Goal: Complete application form

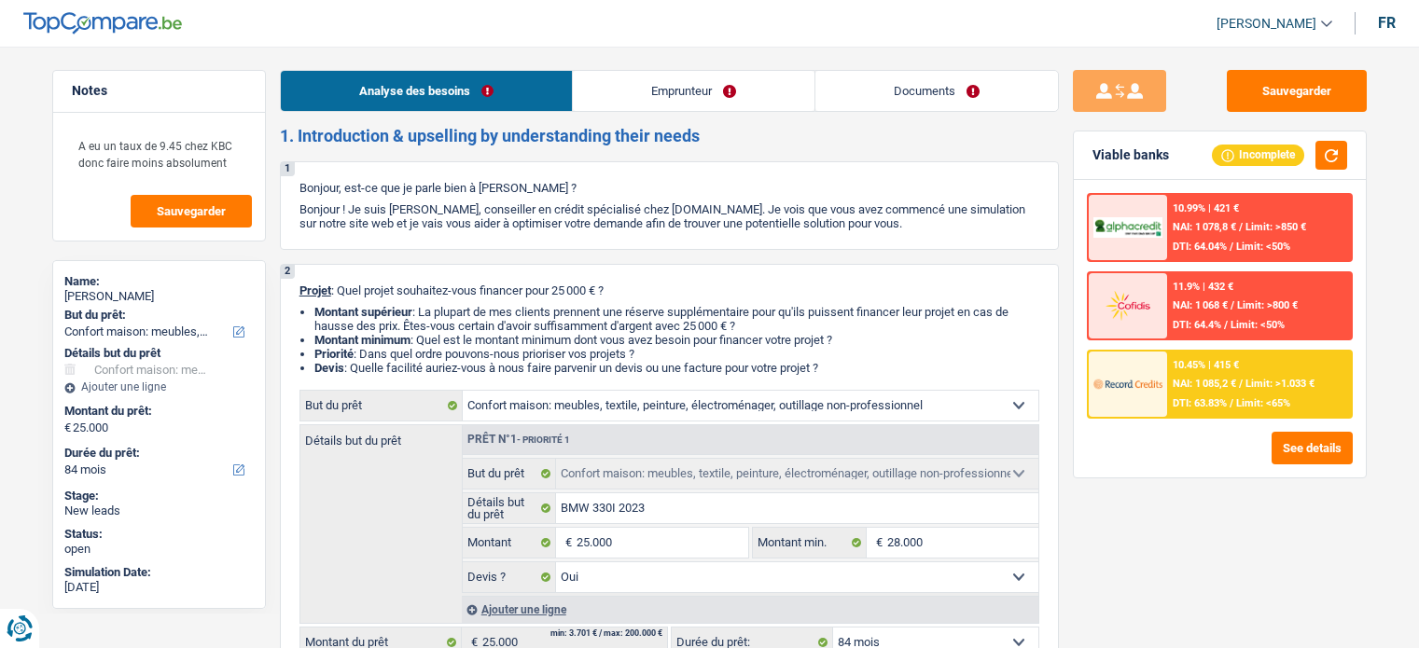
select select "household"
select select "84"
select select "household"
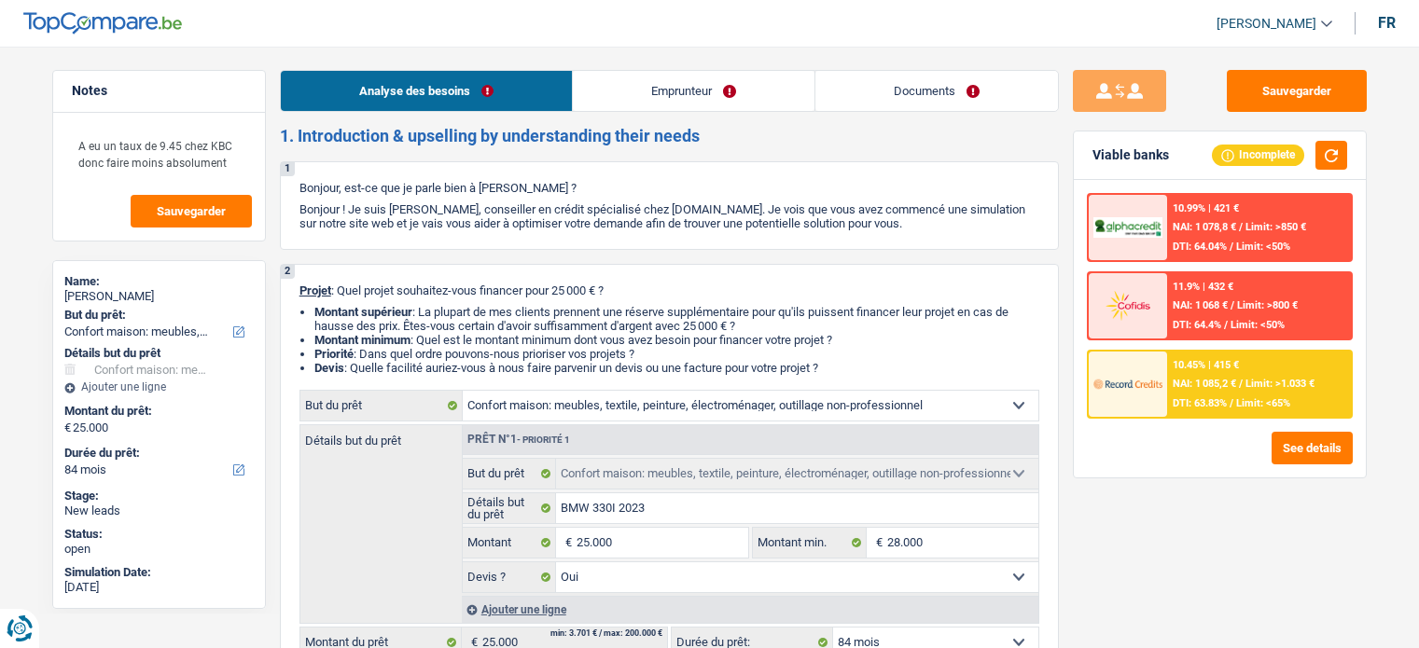
select select "yes"
select select "84"
select select "publicEmployee"
select select "netSalary"
select select "mealVouchers"
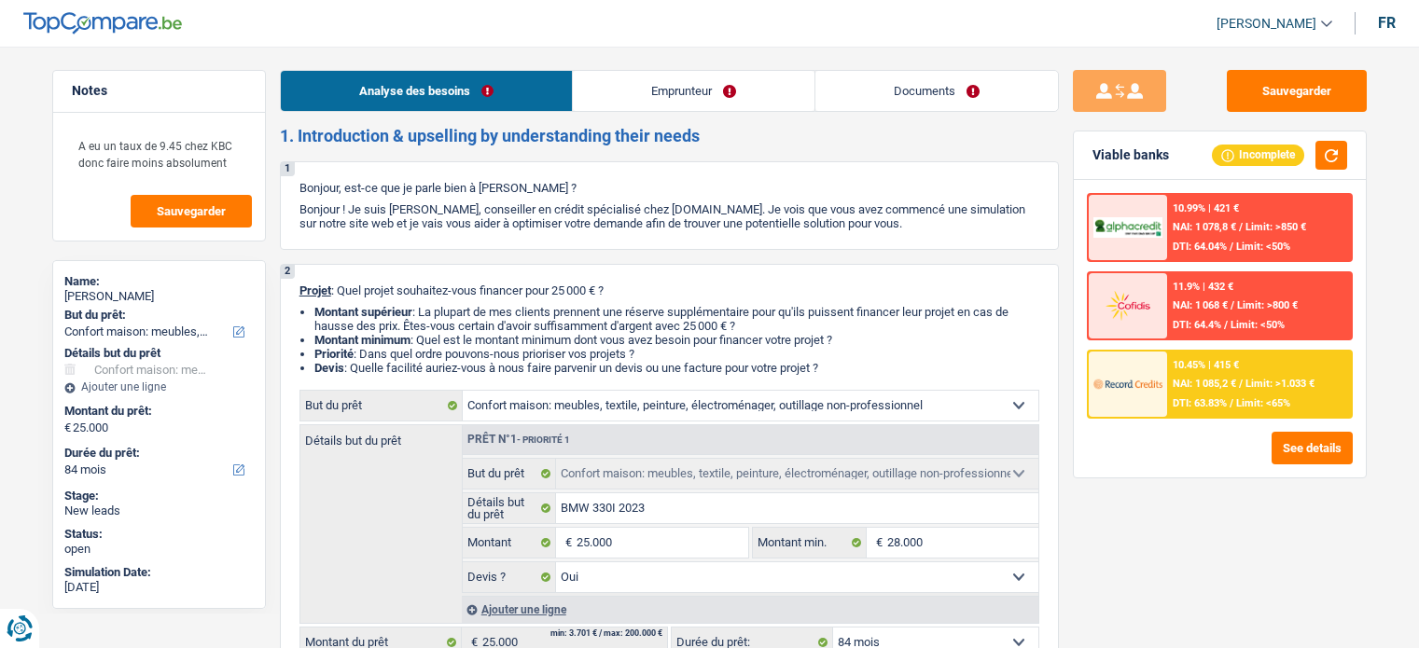
select select "rents"
select select "mortgage"
select select "360"
select select "household"
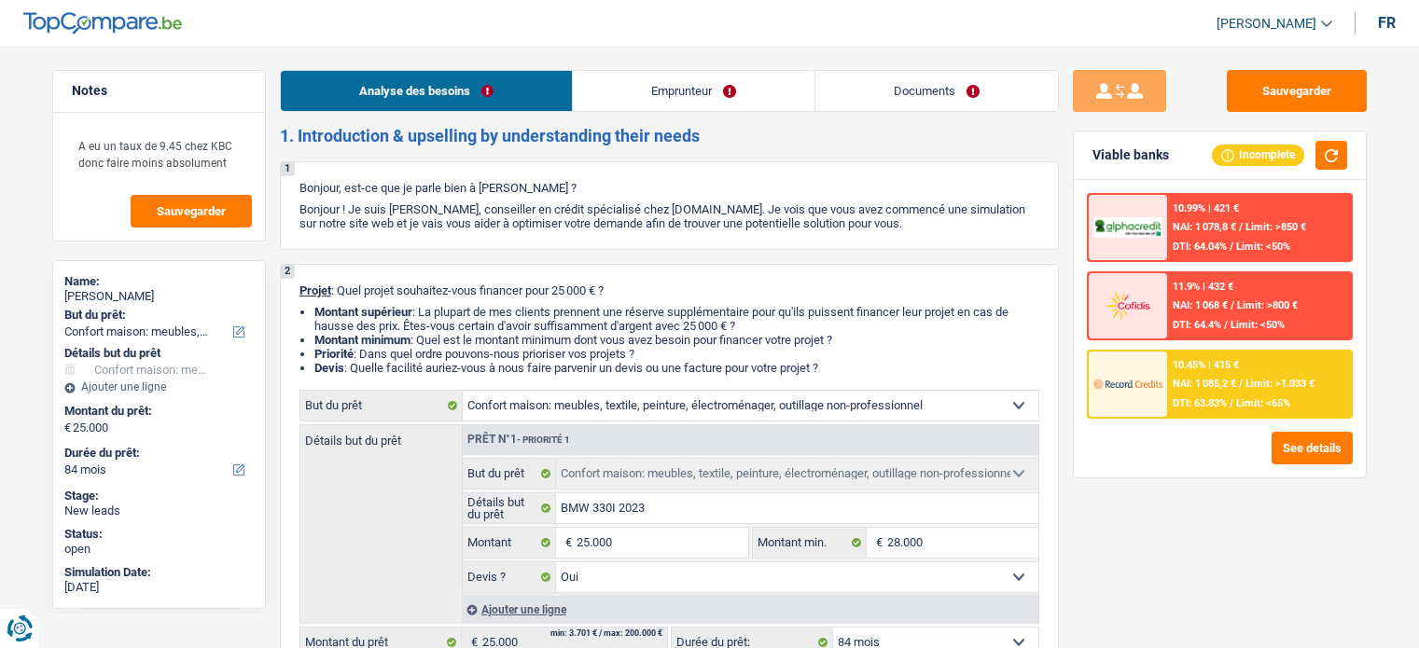
select select "yes"
select select "84"
click at [1287, 367] on div "10.45% | 415 € NAI: 1 085,2 € / Limit: >1.033 € DTI: 63.83% / Limit: <65%" at bounding box center [1259, 384] width 184 height 65
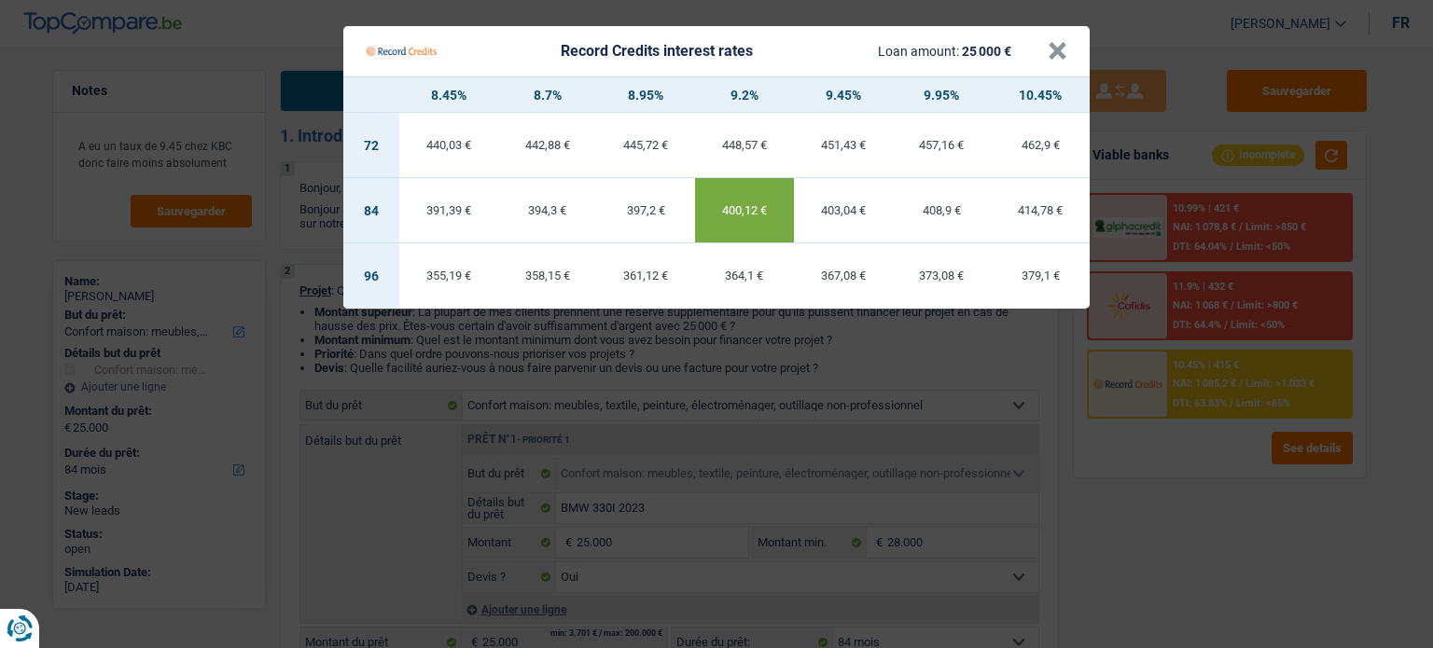
click at [768, 221] on td "400,12 €" at bounding box center [744, 210] width 99 height 65
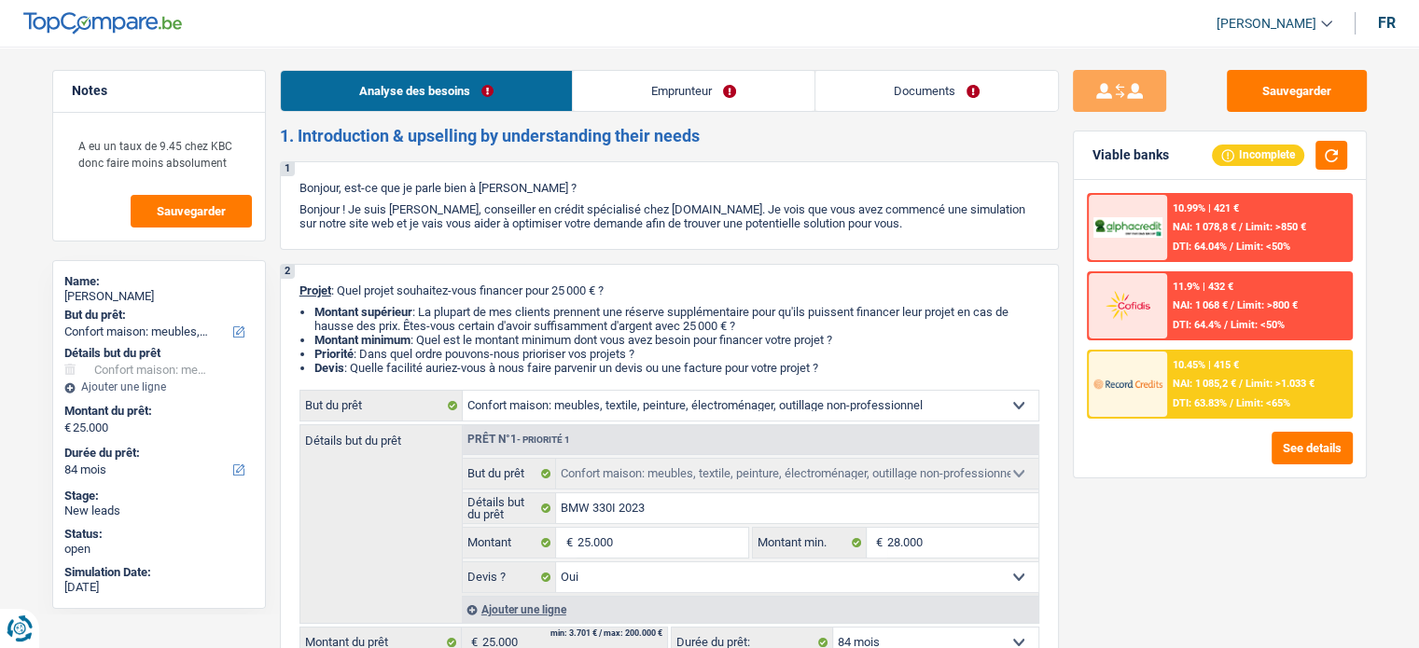
click at [733, 94] on link "Emprunteur" at bounding box center [694, 91] width 242 height 40
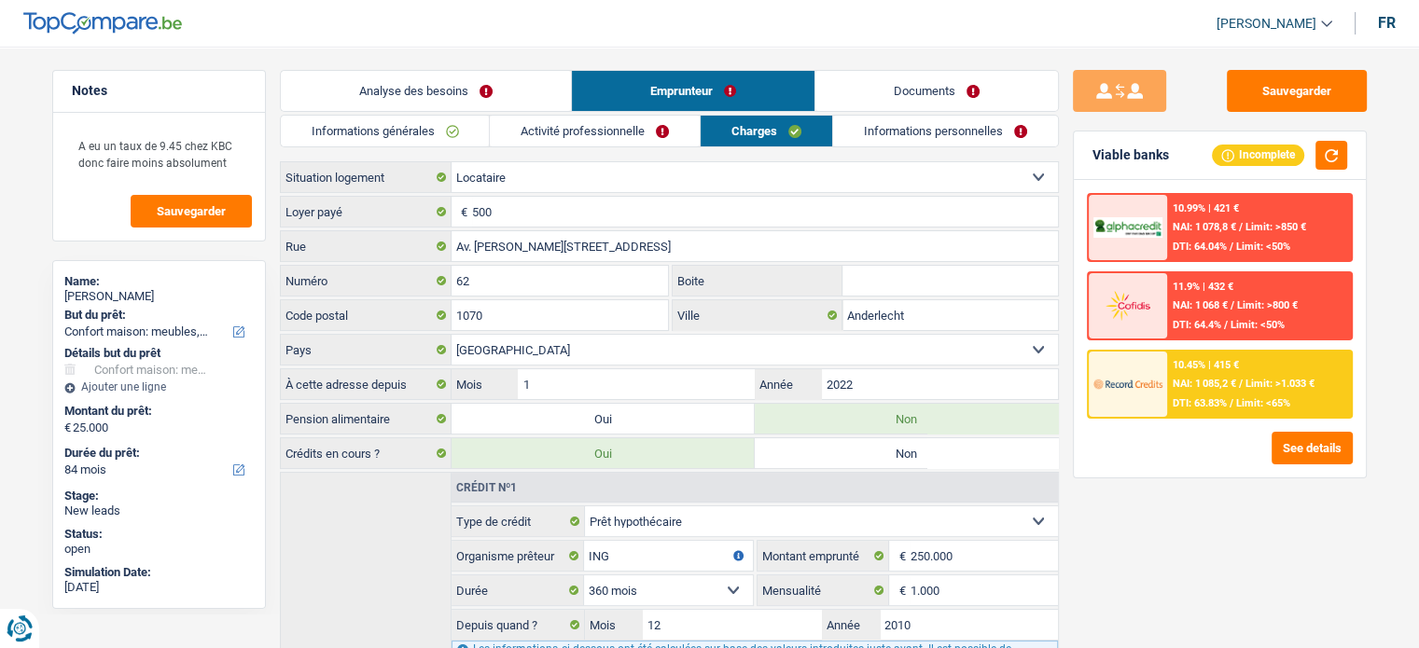
click at [409, 134] on link "Informations générales" at bounding box center [385, 131] width 209 height 31
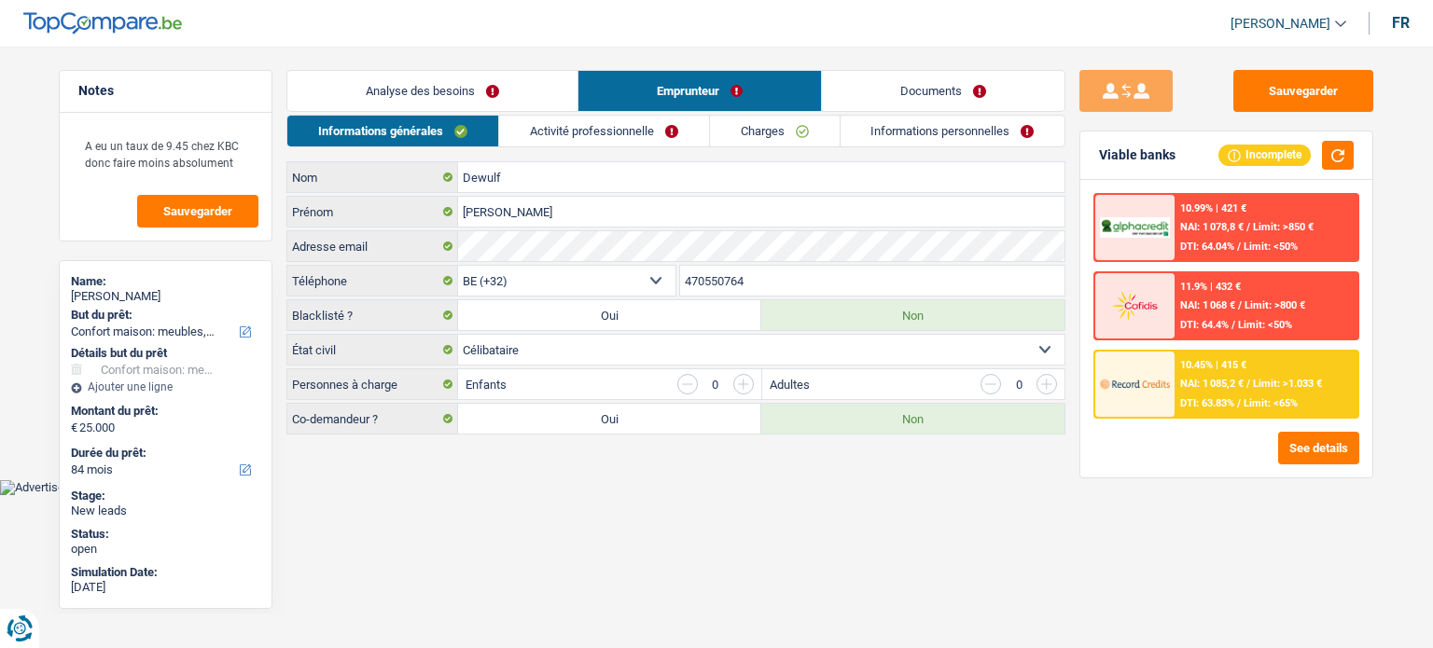
click at [547, 126] on link "Activité professionnelle" at bounding box center [604, 131] width 210 height 31
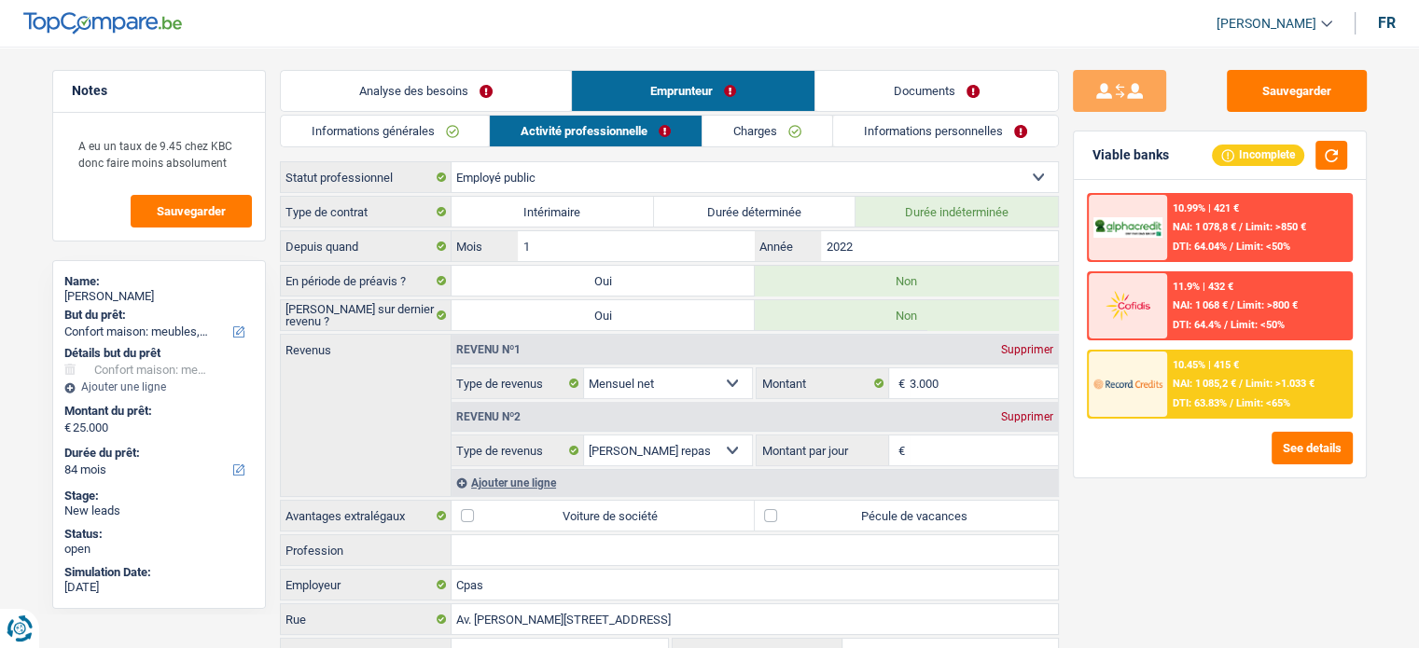
click at [772, 121] on link "Charges" at bounding box center [767, 131] width 130 height 31
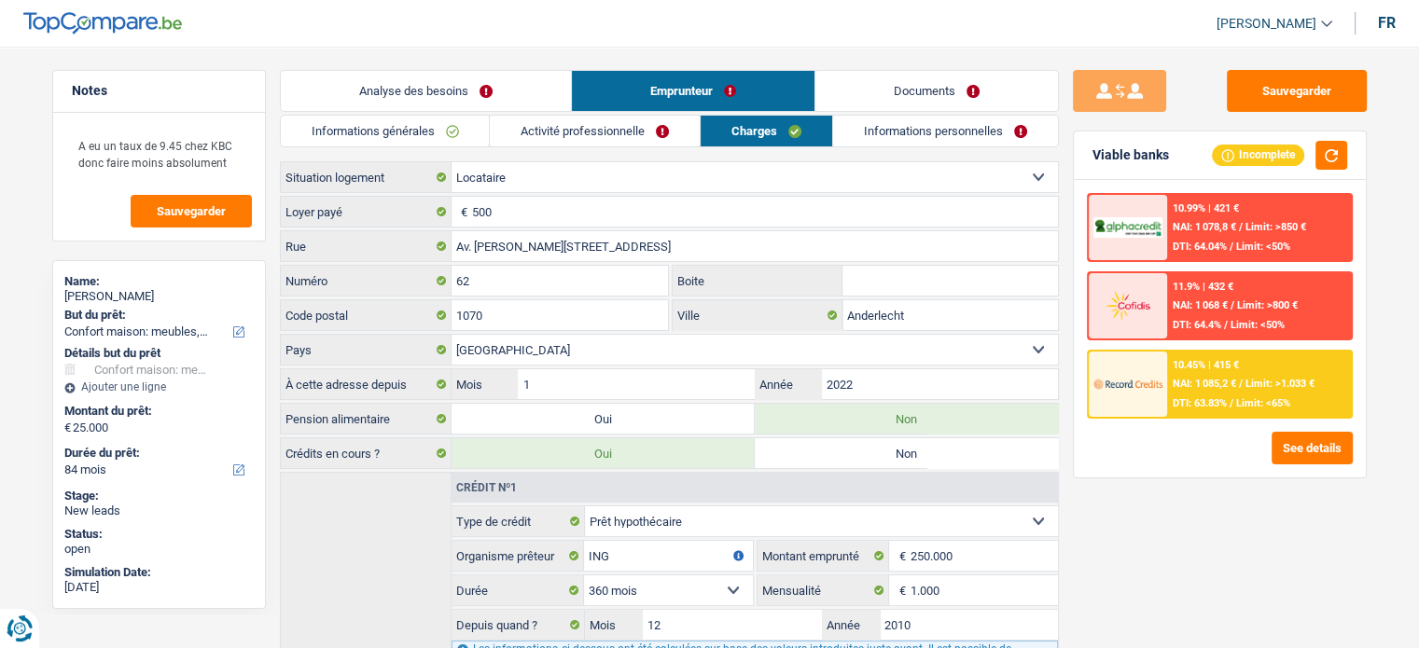
click at [936, 129] on link "Informations personnelles" at bounding box center [945, 131] width 225 height 31
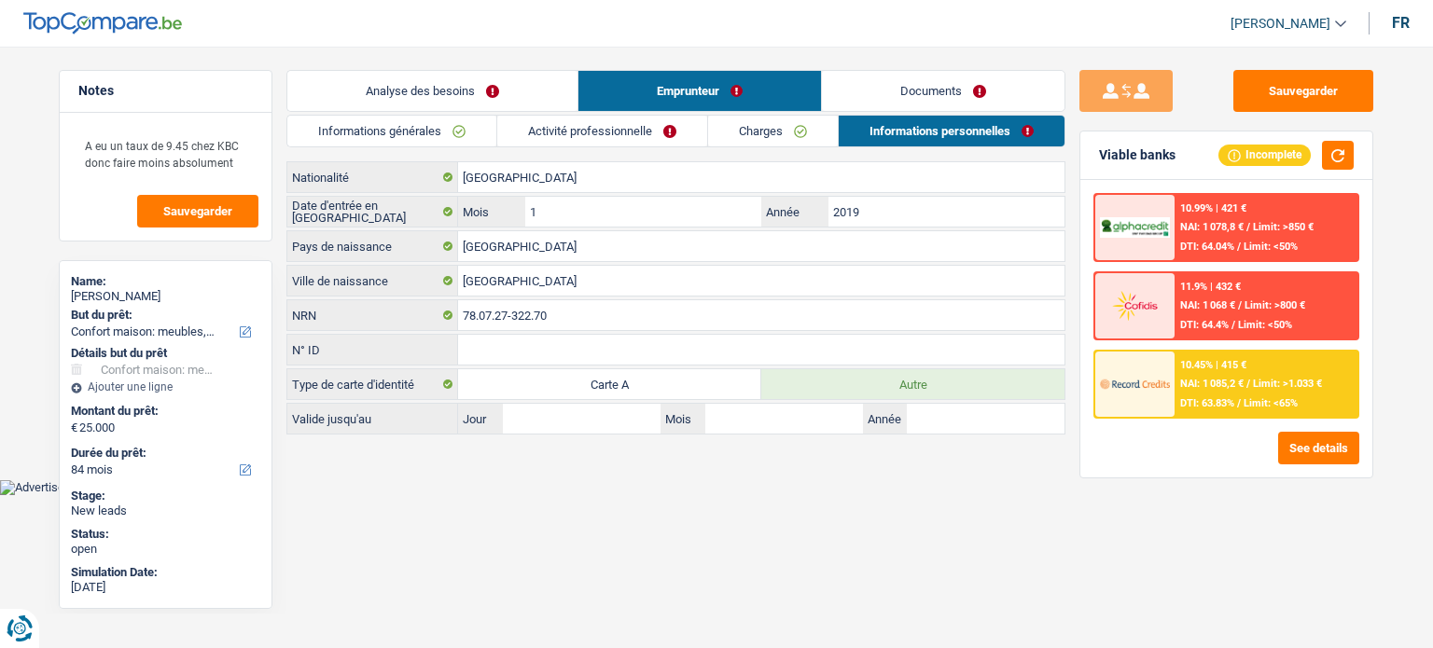
click at [769, 121] on link "Charges" at bounding box center [773, 131] width 130 height 31
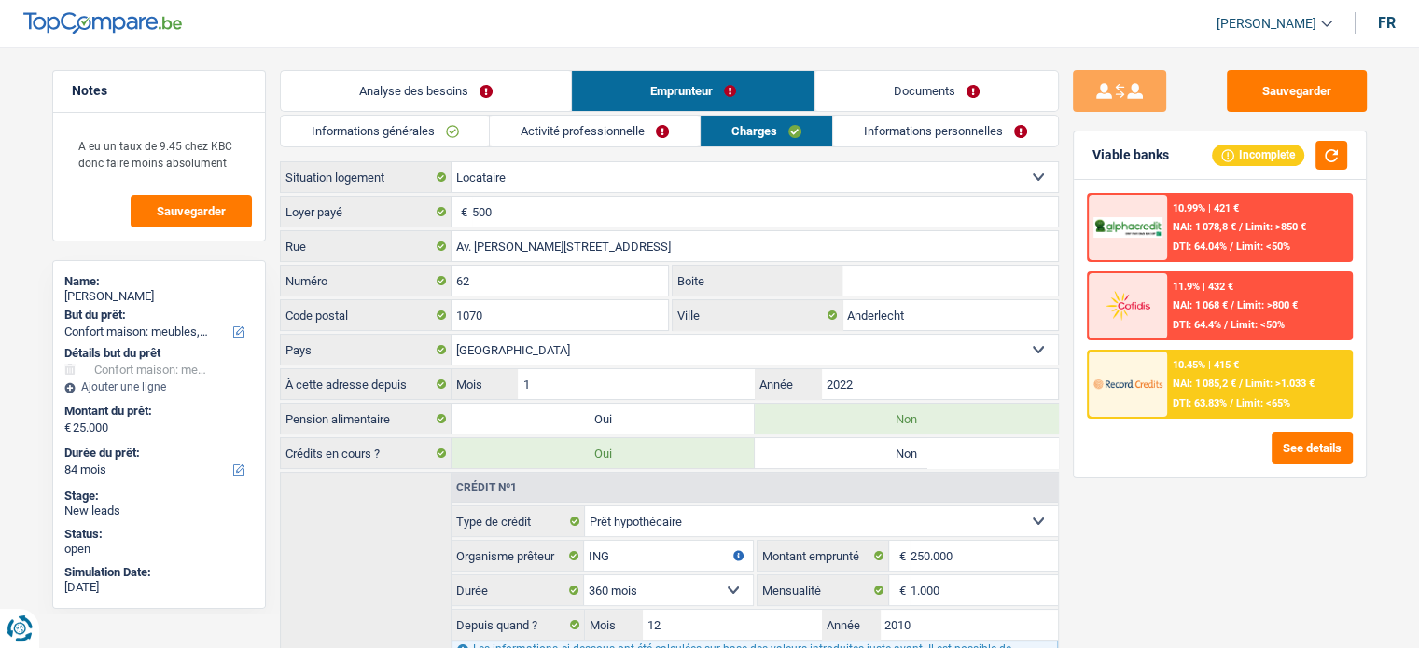
click at [464, 84] on link "Analyse des besoins" at bounding box center [426, 91] width 290 height 40
